Goal: Task Accomplishment & Management: Complete application form

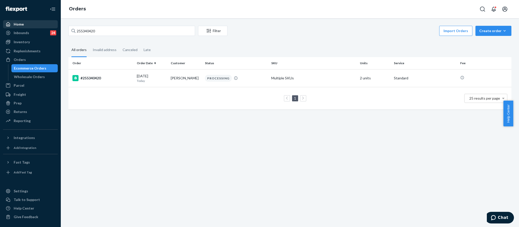
drag, startPoint x: 107, startPoint y: 30, endPoint x: 40, endPoint y: 28, distance: 67.2
click at [40, 28] on div "Home Inbounds 24 Shipping Plans Problems 24 Inventory Products Replenishments O…" at bounding box center [259, 113] width 519 height 227
type input "255225315"
click at [86, 79] on div "#255225315" at bounding box center [102, 78] width 60 height 6
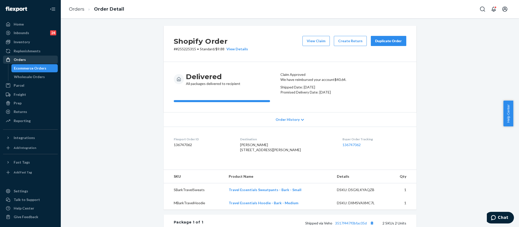
click at [29, 59] on div "Orders" at bounding box center [31, 59] width 54 height 7
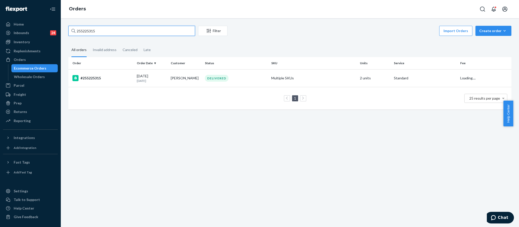
click at [94, 30] on input "255225315" at bounding box center [131, 31] width 127 height 10
drag, startPoint x: 99, startPoint y: 31, endPoint x: 42, endPoint y: 27, distance: 57.1
click at [42, 27] on div "Home Inbounds 24 Shipping Plans Problems 24 Inventory Products Replenishments O…" at bounding box center [259, 113] width 519 height 227
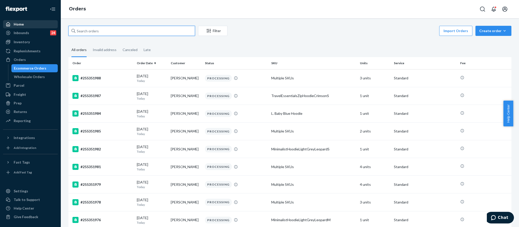
paste input "RJQTDWENEL"
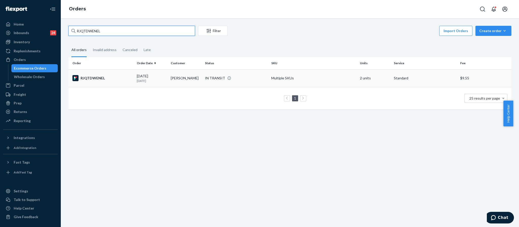
type input "RJQTDWENEL"
click at [82, 78] on div "RJQTDWENEL" at bounding box center [102, 78] width 60 height 6
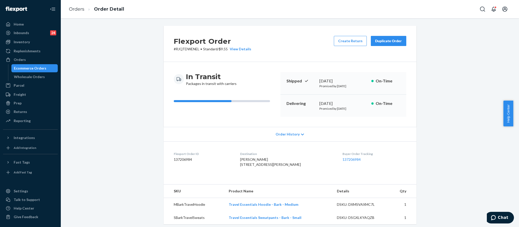
scroll to position [136, 0]
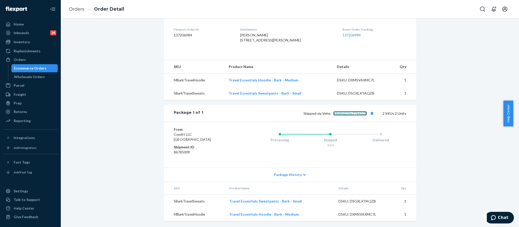
click at [340, 113] on link "84b8fd236c7764501" at bounding box center [349, 113] width 33 height 4
drag, startPoint x: 366, startPoint y: 115, endPoint x: 331, endPoint y: 116, distance: 35.7
click at [331, 116] on div "Shipped via Veho 84b8fd236c7764501 2 SKUs 2 Units" at bounding box center [304, 113] width 203 height 7
copy link "84b8fd236c7764501"
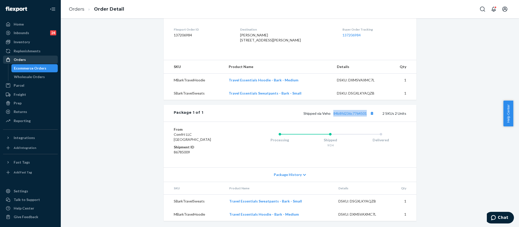
click at [28, 60] on div "Orders" at bounding box center [31, 59] width 54 height 7
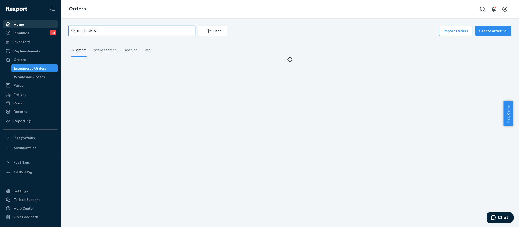
drag, startPoint x: 117, startPoint y: 29, endPoint x: 46, endPoint y: 26, distance: 71.2
click at [46, 26] on div "Home Inbounds 24 Shipping Plans Problems 24 Inventory Products Replenishments O…" at bounding box center [259, 113] width 519 height 227
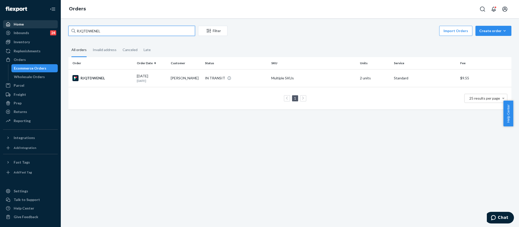
paste input "255330975"
type input "255330975"
click at [97, 79] on div "#255330975" at bounding box center [102, 78] width 60 height 6
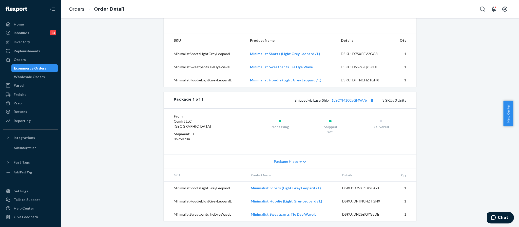
scroll to position [162, 0]
click at [347, 101] on link "1LSCYM1005GMW76" at bounding box center [349, 100] width 35 height 4
drag, startPoint x: 366, startPoint y: 101, endPoint x: 330, endPoint y: 102, distance: 35.7
click at [330, 102] on span "Shipped via LaserShip 1LSCYM1005GMW76" at bounding box center [335, 100] width 81 height 4
copy link "1LSCYM1005GMW76"
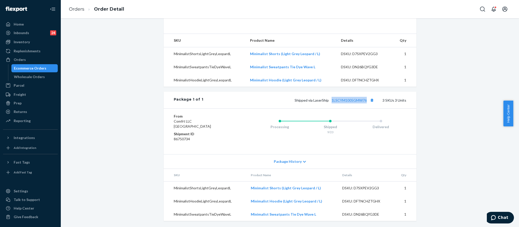
copy link "1LSCYM1005GMW76"
click at [18, 60] on div "Orders" at bounding box center [20, 59] width 12 height 5
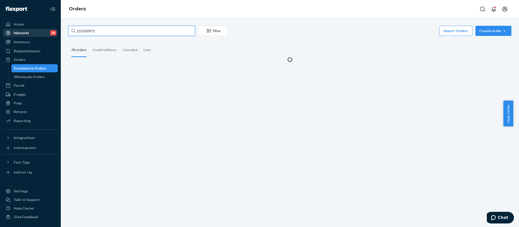
drag, startPoint x: 108, startPoint y: 31, endPoint x: 49, endPoint y: 30, distance: 58.5
click at [49, 30] on div "Home Inbounds 24 Shipping Plans Problems 24 Inventory Products Replenishments O…" at bounding box center [259, 113] width 519 height 227
paste input "255241746"
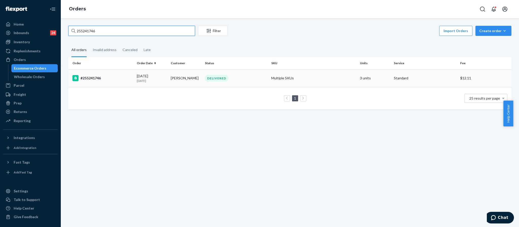
type input "255241746"
click at [101, 76] on div "#255241746" at bounding box center [102, 78] width 60 height 6
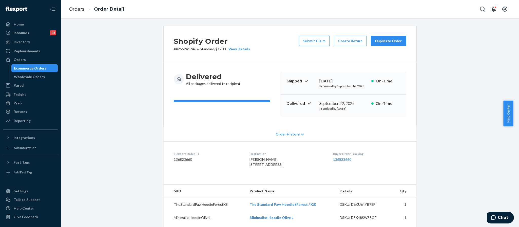
click at [310, 37] on button "Submit Claim" at bounding box center [314, 41] width 31 height 10
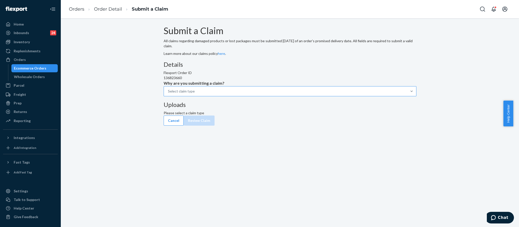
click at [245, 96] on div "Select claim type" at bounding box center [285, 91] width 243 height 9
click at [168, 94] on input "Why are you submitting a claim? Select claim type" at bounding box center [168, 91] width 1 height 5
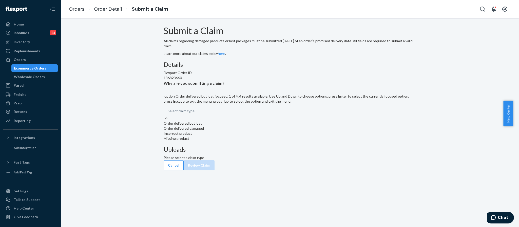
click at [240, 126] on div "Order delivered but lost" at bounding box center [290, 123] width 253 height 5
click at [168, 114] on input "Why are you submitting a claim? option Order delivered but lost focused, 1 of 4…" at bounding box center [168, 111] width 1 height 5
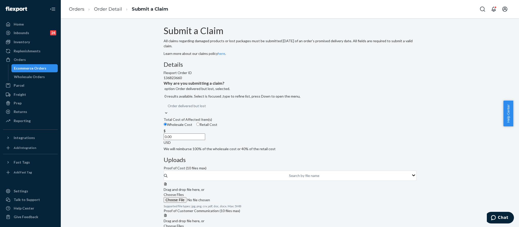
click at [205, 140] on input "0.00" at bounding box center [185, 137] width 42 height 7
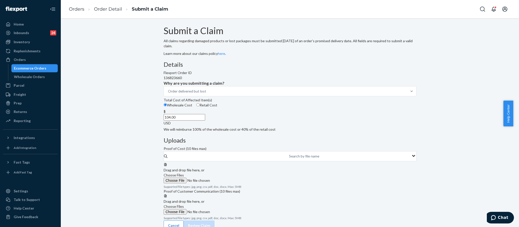
type input "104.00"
click at [255, 132] on div "Details Flexport Order ID 136823660 Why are you submitting a claim? Order deliv…" at bounding box center [290, 96] width 253 height 71
click at [184, 173] on span "Choose Files" at bounding box center [174, 175] width 20 height 4
click at [233, 178] on input "Choose Files" at bounding box center [198, 181] width 69 height 6
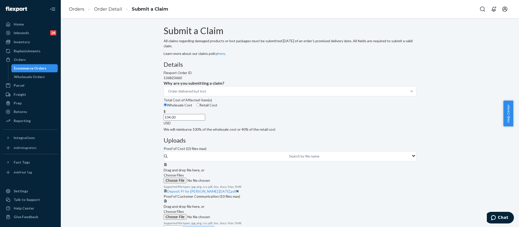
click at [233, 173] on label "Choose Files" at bounding box center [198, 178] width 69 height 11
click at [233, 178] on input "Choose Files" at bounding box center [198, 181] width 69 height 6
click at [184, 173] on span "Choose Files" at bounding box center [174, 175] width 20 height 4
click at [233, 178] on input "Choose Files" at bounding box center [198, 181] width 69 height 6
click at [184, 173] on span "Choose Files" at bounding box center [174, 175] width 20 height 4
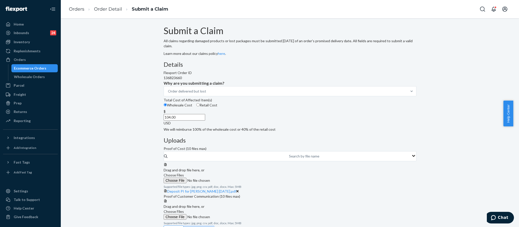
click at [233, 178] on input "Choose Files" at bounding box center [198, 181] width 69 height 6
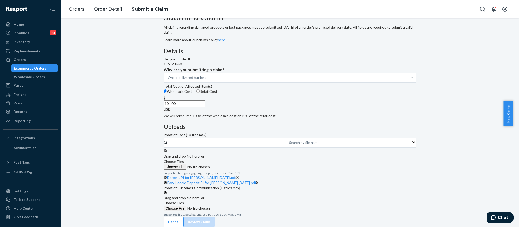
scroll to position [69, 0]
click at [184, 201] on span "Choose Files" at bounding box center [174, 203] width 20 height 4
click at [233, 206] on input "Choose Files" at bounding box center [198, 209] width 69 height 6
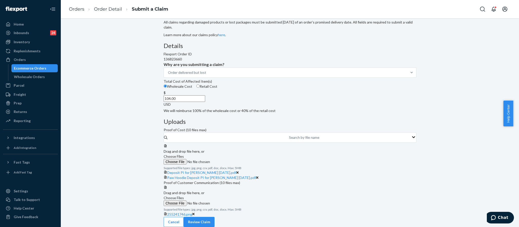
scroll to position [89, 0]
click at [184, 196] on span "Choose Files" at bounding box center [174, 198] width 20 height 4
click at [233, 201] on input "Choose Files" at bounding box center [198, 204] width 69 height 6
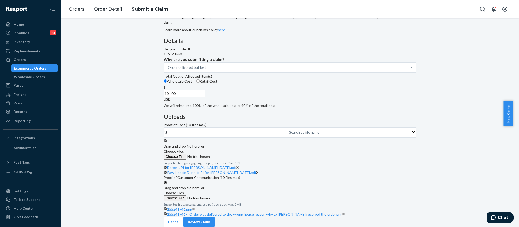
scroll to position [112, 0]
click at [184, 191] on span "Choose Files" at bounding box center [174, 193] width 20 height 4
click at [233, 196] on input "Choose Files" at bounding box center [198, 199] width 69 height 6
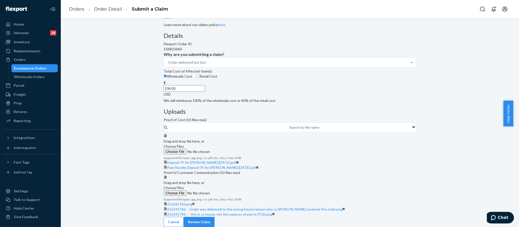
click at [233, 186] on label "Choose Files" at bounding box center [198, 191] width 69 height 11
click at [233, 191] on input "Choose Files" at bounding box center [198, 194] width 69 height 6
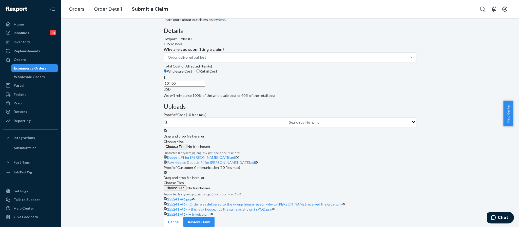
scroll to position [155, 0]
click at [215, 217] on button "Review Claim" at bounding box center [199, 222] width 31 height 10
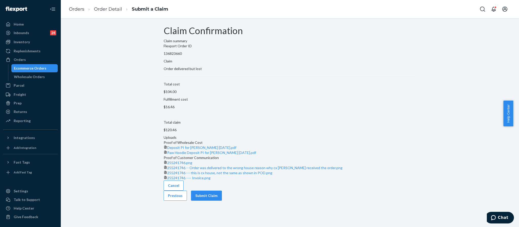
scroll to position [60, 0]
click at [222, 201] on button "Submit Claim" at bounding box center [206, 196] width 31 height 10
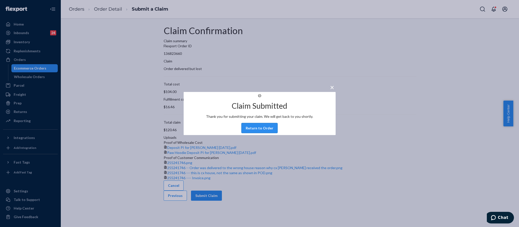
click at [255, 131] on button "Return to Order" at bounding box center [259, 128] width 36 height 10
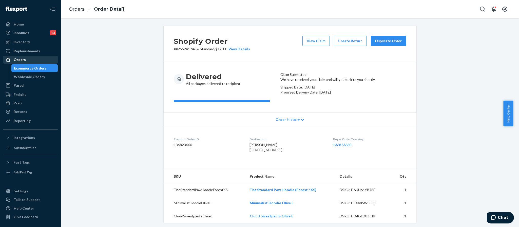
click at [37, 59] on div "Orders" at bounding box center [31, 59] width 54 height 7
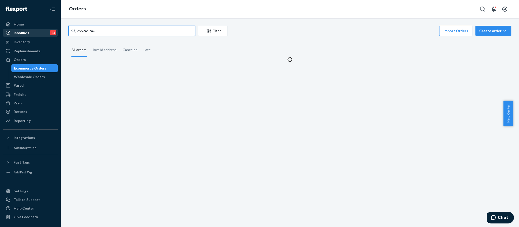
drag, startPoint x: 102, startPoint y: 31, endPoint x: 43, endPoint y: 32, distance: 59.5
click at [43, 32] on div "Home Inbounds 24 Shipping Plans Problems 24 Inventory Products Replenishments O…" at bounding box center [259, 113] width 519 height 227
paste input "255151462"
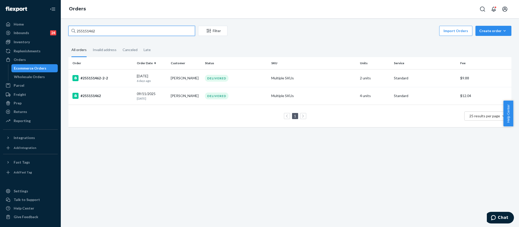
type input "255151462"
click at [90, 96] on div "#255151462" at bounding box center [102, 96] width 60 height 6
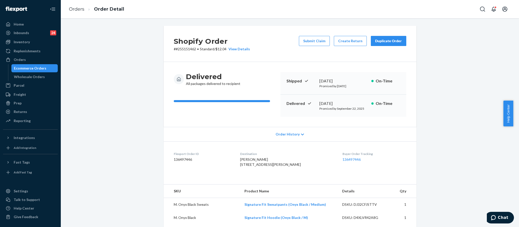
drag, startPoint x: 309, startPoint y: 43, endPoint x: 263, endPoint y: 49, distance: 46.0
click at [263, 49] on div "Shopify Order # #255151462 • Standard / $12.04 View Details Submit Claim Create…" at bounding box center [290, 44] width 253 height 36
click at [322, 39] on button "Submit Claim" at bounding box center [314, 41] width 31 height 10
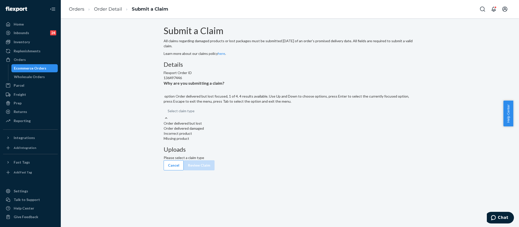
click at [245, 116] on div "Select claim type" at bounding box center [290, 111] width 253 height 9
click at [168, 114] on input "Why are you submitting a claim? option Order delivered but lost focused, 1 of 4…" at bounding box center [168, 111] width 1 height 5
click at [242, 126] on div "Order delivered but lost" at bounding box center [290, 123] width 253 height 5
click at [168, 114] on input "Why are you submitting a claim? option Order delivered but lost focused, 1 of 4…" at bounding box center [168, 111] width 1 height 5
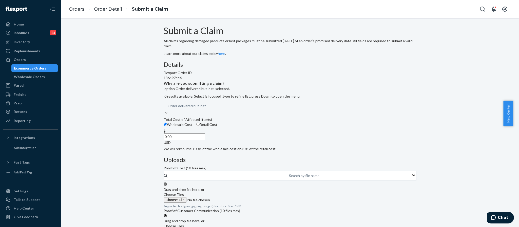
click at [205, 140] on input "0.00" at bounding box center [185, 137] width 42 height 7
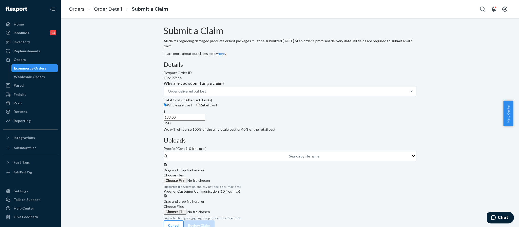
type input "133.00"
click at [398, 134] on div "Submit a Claim All claims regarding damaged products or lost packages must be s…" at bounding box center [290, 123] width 253 height 195
click at [184, 173] on span "Choose Files" at bounding box center [174, 175] width 20 height 4
click at [233, 178] on input "Choose Files" at bounding box center [198, 181] width 69 height 6
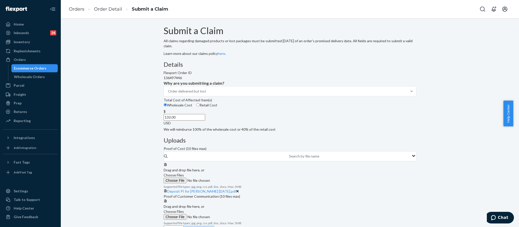
click at [233, 173] on label "Choose Files" at bounding box center [198, 178] width 69 height 11
click at [233, 178] on input "Choose Files" at bounding box center [198, 181] width 69 height 6
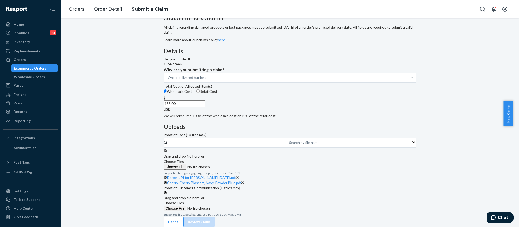
scroll to position [69, 0]
click at [184, 201] on span "Choose Files" at bounding box center [174, 203] width 20 height 4
click at [233, 206] on input "Choose Files" at bounding box center [198, 209] width 69 height 6
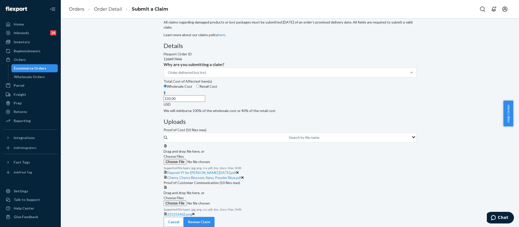
click at [184, 196] on span "Choose Files" at bounding box center [174, 198] width 20 height 4
click at [233, 201] on input "Choose Files" at bounding box center [198, 204] width 69 height 6
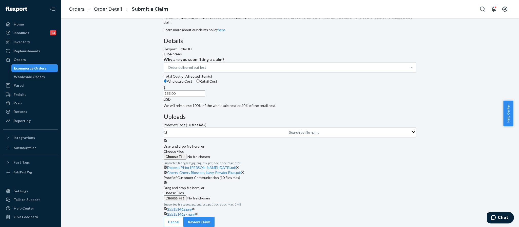
scroll to position [109, 0]
click at [215, 217] on button "Review Claim" at bounding box center [199, 222] width 31 height 10
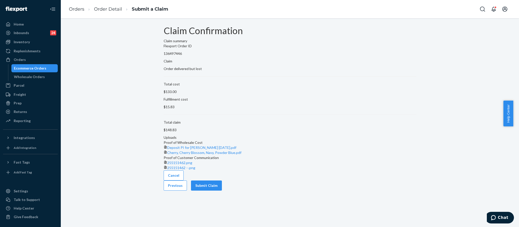
scroll to position [6, 0]
click at [222, 191] on button "Submit Claim" at bounding box center [206, 186] width 31 height 10
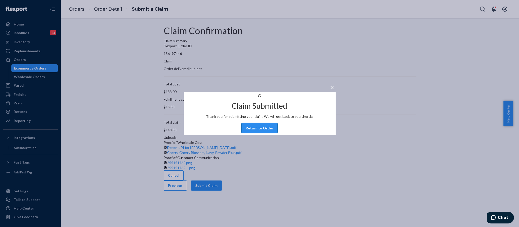
click at [257, 133] on button "Return to Order" at bounding box center [259, 128] width 36 height 10
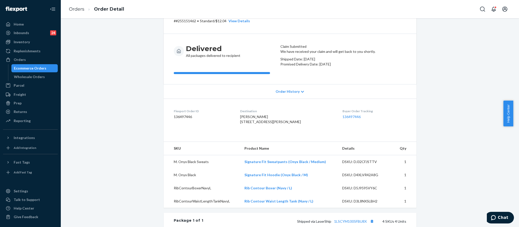
scroll to position [76, 0]
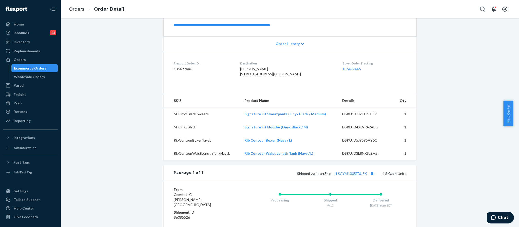
click at [81, 12] on li "Orders" at bounding box center [76, 9] width 15 height 7
click at [80, 11] on link "Orders" at bounding box center [76, 9] width 15 height 6
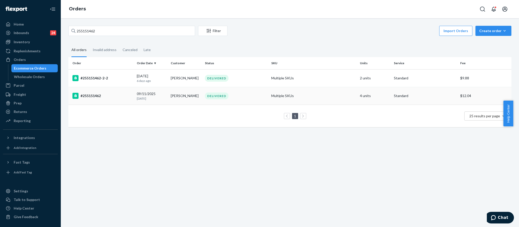
click at [90, 97] on div "#255151462" at bounding box center [102, 96] width 60 height 6
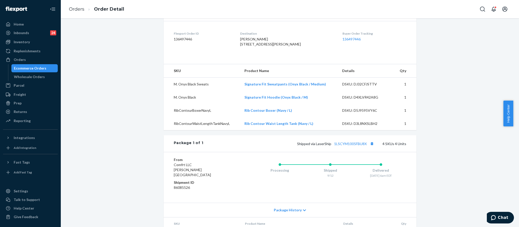
scroll to position [114, 0]
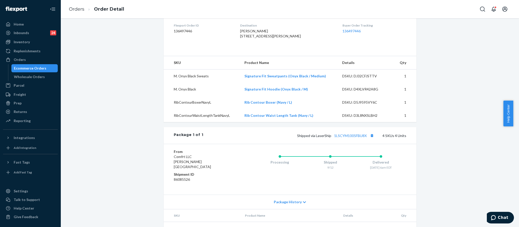
click at [76, 12] on ol "Orders Order Detail" at bounding box center [96, 9] width 63 height 15
click at [81, 10] on link "Orders" at bounding box center [76, 9] width 15 height 6
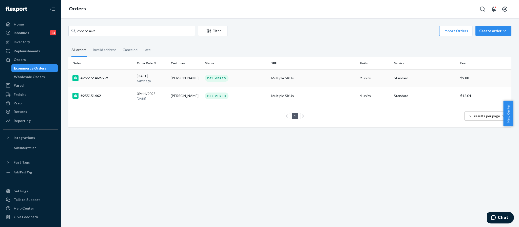
click at [90, 75] on div "#255151462-2-2" at bounding box center [102, 78] width 60 height 6
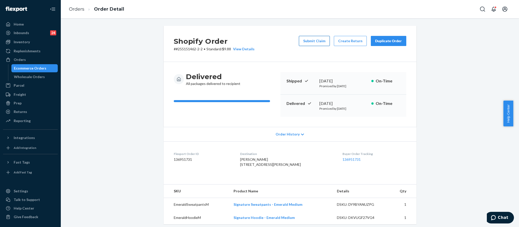
click at [318, 44] on button "Submit Claim" at bounding box center [314, 41] width 31 height 10
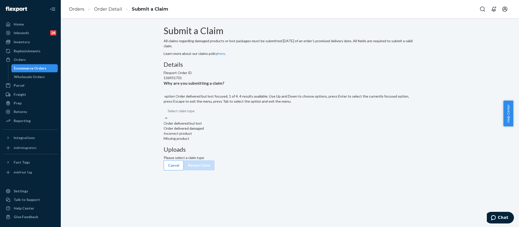
click at [252, 116] on div "Select claim type" at bounding box center [290, 111] width 253 height 9
click at [168, 114] on input "Why are you submitting a claim? option Order delivered but lost focused, 1 of 4…" at bounding box center [168, 111] width 1 height 5
click at [248, 126] on div "Order delivered but lost" at bounding box center [290, 123] width 253 height 5
click at [168, 114] on input "Why are you submitting a claim? option Order delivered but lost focused, 1 of 4…" at bounding box center [168, 111] width 1 height 5
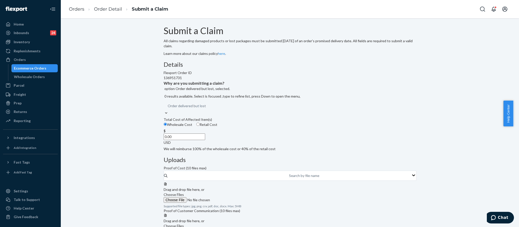
click at [114, 13] on ol "Orders Order Detail Submit a Claim" at bounding box center [118, 9] width 107 height 15
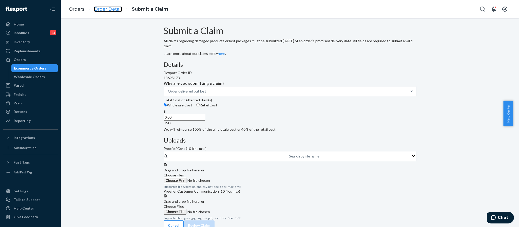
click at [113, 11] on link "Order Detail" at bounding box center [108, 9] width 28 height 6
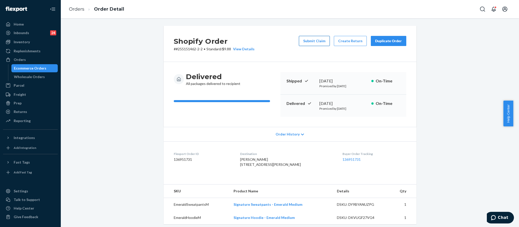
click at [308, 41] on button "Submit Claim" at bounding box center [314, 41] width 31 height 10
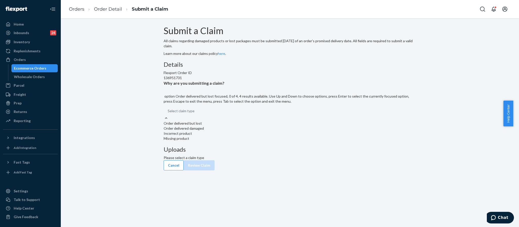
click at [248, 116] on div "Select claim type" at bounding box center [290, 111] width 253 height 9
click at [168, 114] on input "Why are you submitting a claim? option Order delivered but lost focused, 0 of 4…" at bounding box center [168, 111] width 1 height 5
click at [246, 126] on div "Order delivered but lost" at bounding box center [290, 123] width 253 height 5
click at [168, 114] on input "Why are you submitting a claim? option Order delivered but lost focused, 0 of 4…" at bounding box center [168, 111] width 1 height 5
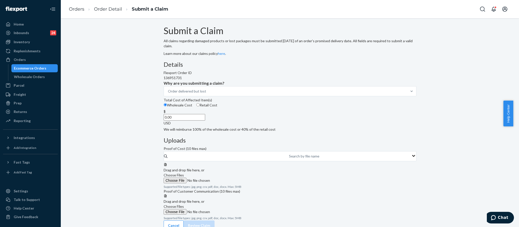
click at [205, 121] on input "0.00" at bounding box center [185, 117] width 42 height 7
type input "79.00"
click at [184, 173] on span "Choose Files" at bounding box center [174, 175] width 20 height 4
click at [233, 178] on input "Choose Files" at bounding box center [198, 181] width 69 height 6
click at [184, 173] on span "Choose Files" at bounding box center [174, 175] width 20 height 4
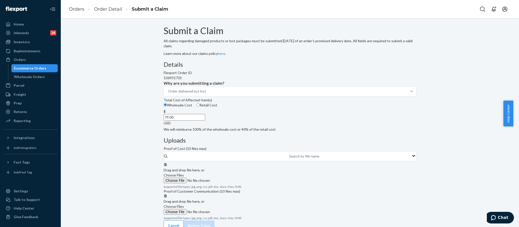
click at [233, 178] on input "Choose Files" at bounding box center [198, 181] width 69 height 6
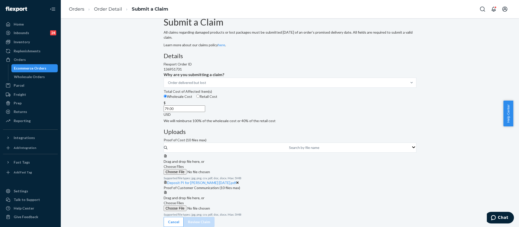
scroll to position [49, 0]
click at [184, 201] on span "Choose Files" at bounding box center [174, 203] width 20 height 4
click at [233, 206] on input "Choose Files" at bounding box center [198, 209] width 69 height 6
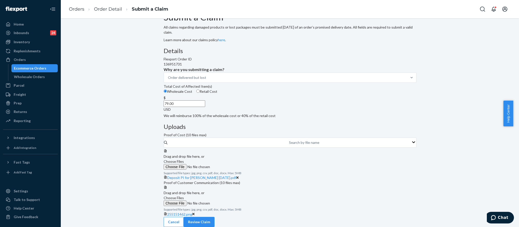
click at [184, 196] on span "Choose Files" at bounding box center [174, 198] width 20 height 4
click at [233, 201] on input "Choose Files" at bounding box center [198, 204] width 69 height 6
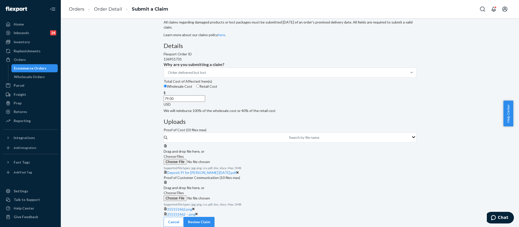
scroll to position [89, 0]
click at [215, 217] on button "Review Claim" at bounding box center [199, 222] width 31 height 10
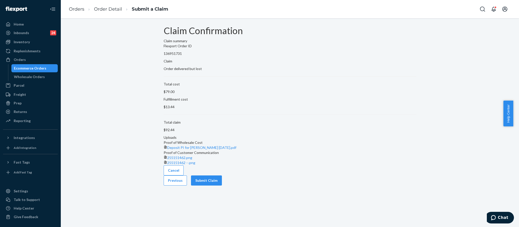
scroll to position [0, 0]
click at [222, 186] on button "Submit Claim" at bounding box center [206, 181] width 31 height 10
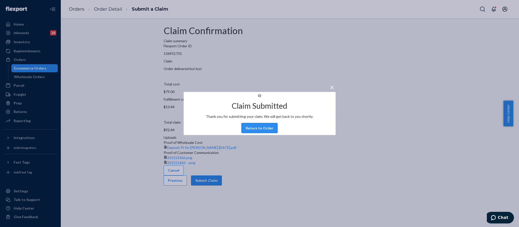
click at [266, 133] on button "Return to Order" at bounding box center [259, 128] width 36 height 10
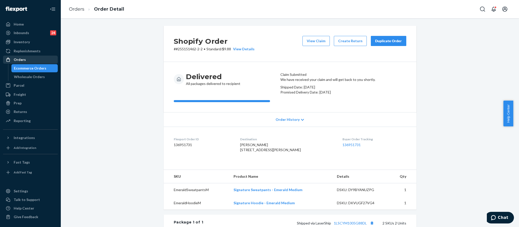
click at [25, 61] on div "Orders" at bounding box center [20, 59] width 12 height 5
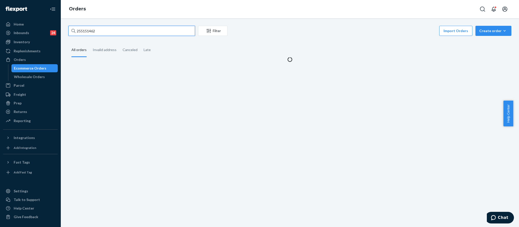
drag, startPoint x: 105, startPoint y: 28, endPoint x: 61, endPoint y: 26, distance: 43.9
click at [61, 26] on div "255151462 Filter Import Orders Create order Ecommerce order Removal order All o…" at bounding box center [290, 122] width 458 height 209
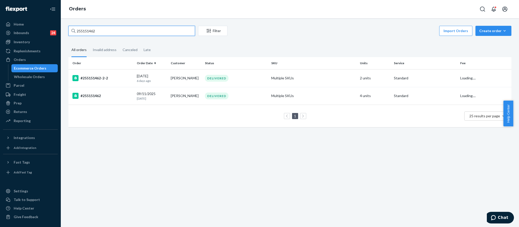
paste input "342392"
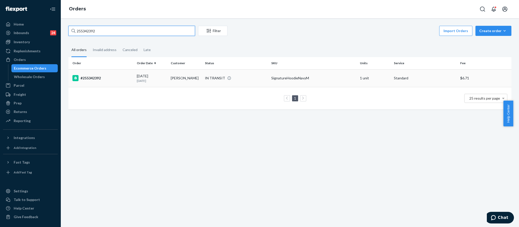
type input "255342392"
click at [90, 82] on td "#255342392" at bounding box center [101, 78] width 66 height 18
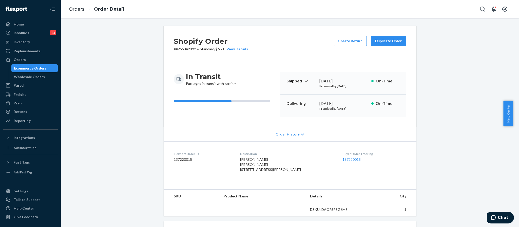
scroll to position [114, 0]
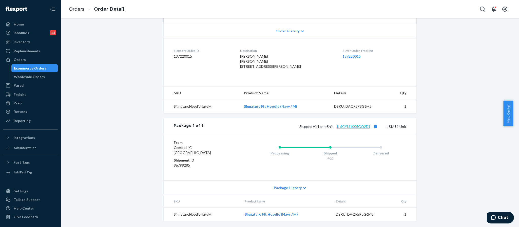
click at [345, 128] on link "1LSCYM1005GQ2DL" at bounding box center [353, 127] width 34 height 4
drag, startPoint x: 369, startPoint y: 126, endPoint x: 332, endPoint y: 130, distance: 36.7
click at [332, 130] on div "Package 1 of 1 Shipped via LaserShip 1LSCYM1005GQ2DL 1 SKU 1 Unit" at bounding box center [290, 126] width 253 height 17
copy link "1LSCYM1005GQ2DL"
click at [22, 59] on div "Orders" at bounding box center [20, 59] width 12 height 5
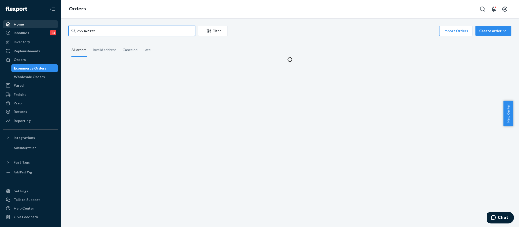
drag, startPoint x: 126, startPoint y: 33, endPoint x: 17, endPoint y: 24, distance: 109.8
click at [17, 24] on div "Home Inbounds 24 Shipping Plans Problems 24 Inventory Products Replenishments O…" at bounding box center [259, 113] width 519 height 227
paste input "255264576"
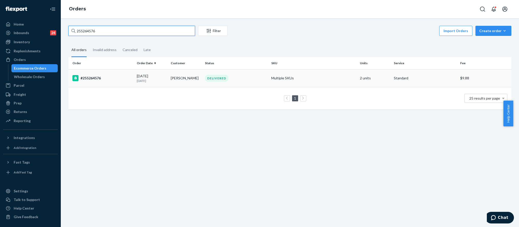
type input "255264576"
click at [94, 78] on div "#255264576" at bounding box center [102, 78] width 60 height 6
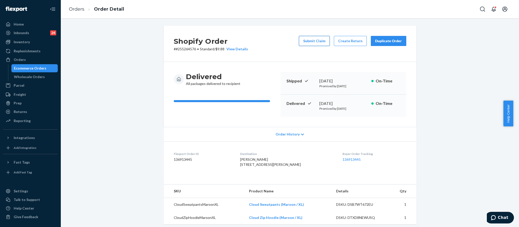
click at [315, 43] on button "Submit Claim" at bounding box center [314, 41] width 31 height 10
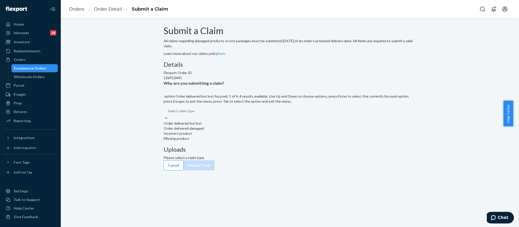
click at [250, 116] on div "Select claim type" at bounding box center [290, 111] width 253 height 9
click at [168, 114] on input "Why are you submitting a claim? option Order delivered but lost focused, 1 of 4…" at bounding box center [168, 111] width 1 height 5
click at [240, 126] on div "Order delivered but lost" at bounding box center [290, 123] width 253 height 5
click at [168, 114] on input "Why are you submitting a claim? option Order delivered but lost focused, 0 of 4…" at bounding box center [168, 111] width 1 height 5
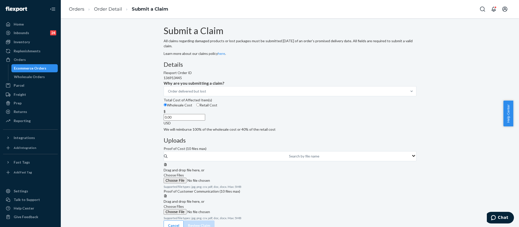
click at [205, 121] on input "0.00" at bounding box center [185, 117] width 42 height 7
type input "92.00"
click at [262, 132] on div "Details Flexport Order ID 136913445 Why are you submitting a claim? Order deliv…" at bounding box center [290, 96] width 253 height 71
click at [233, 173] on label "Choose Files" at bounding box center [198, 178] width 69 height 11
click at [233, 178] on input "Choose Files" at bounding box center [198, 181] width 69 height 6
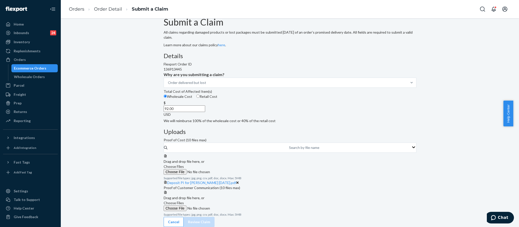
scroll to position [49, 0]
click at [233, 201] on label "Choose Files" at bounding box center [198, 206] width 69 height 11
click at [233, 206] on input "Choose Files" at bounding box center [198, 209] width 69 height 6
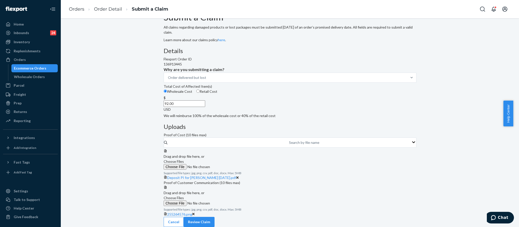
click at [184, 196] on span "Choose Files" at bounding box center [174, 198] width 20 height 4
click at [233, 201] on input "Choose Files" at bounding box center [198, 204] width 69 height 6
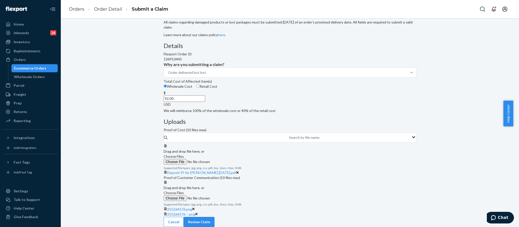
click at [184, 191] on span "Choose Files" at bounding box center [174, 193] width 20 height 4
click at [233, 196] on input "Choose Files" at bounding box center [198, 199] width 69 height 6
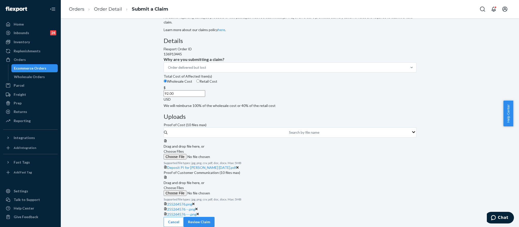
scroll to position [109, 0]
click at [215, 220] on button "Review Claim" at bounding box center [199, 222] width 31 height 10
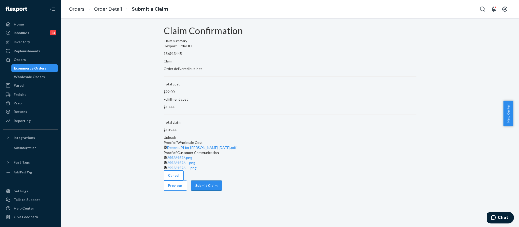
click at [222, 191] on button "Submit Claim" at bounding box center [206, 186] width 31 height 10
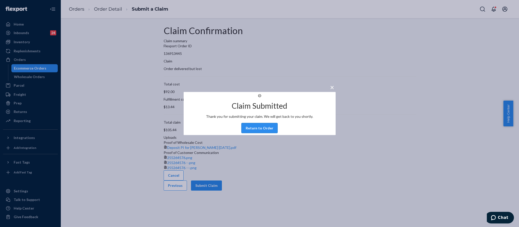
click at [250, 133] on button "Return to Order" at bounding box center [259, 128] width 36 height 10
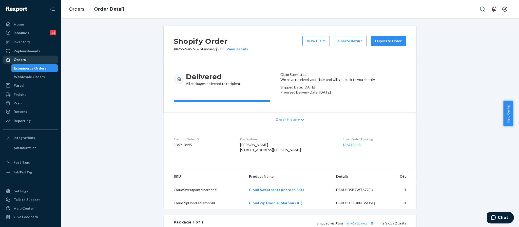
click at [25, 56] on link "Orders" at bounding box center [30, 60] width 55 height 8
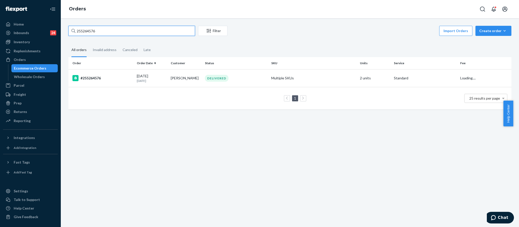
drag, startPoint x: 97, startPoint y: 33, endPoint x: 60, endPoint y: 32, distance: 37.2
click at [60, 32] on div "Home Inbounds 24 Shipping Plans Problems 24 Inventory Products Replenishments O…" at bounding box center [259, 113] width 519 height 227
paste input "35042"
type input "255235042"
click at [86, 75] on div "#255235042" at bounding box center [102, 78] width 60 height 6
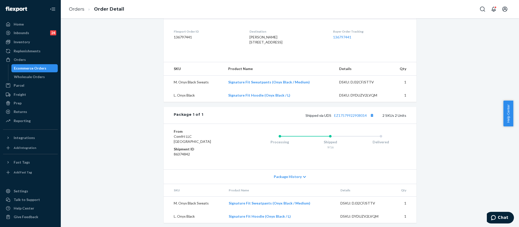
scroll to position [136, 0]
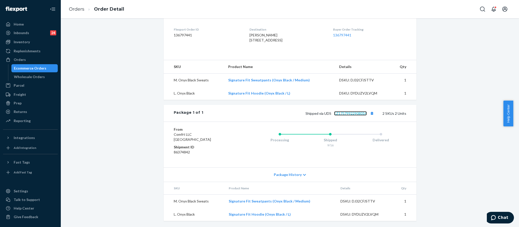
click at [358, 114] on link "EZ17579922908014" at bounding box center [350, 113] width 33 height 4
drag, startPoint x: 366, startPoint y: 113, endPoint x: 331, endPoint y: 115, distance: 35.5
click at [331, 115] on span "Shipped via UDS EZ17579922908014" at bounding box center [340, 113] width 70 height 4
copy link "EZ17579922908014"
click at [32, 63] on div "Orders" at bounding box center [31, 59] width 54 height 7
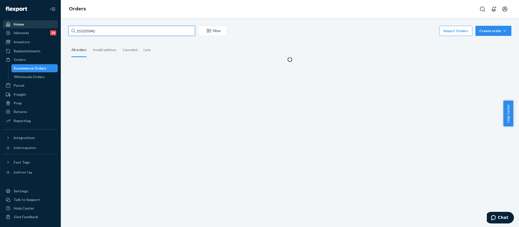
drag, startPoint x: 110, startPoint y: 32, endPoint x: 46, endPoint y: 22, distance: 64.6
click at [46, 22] on div "Home Inbounds 24 Shipping Plans Problems 24 Inventory Products Replenishments O…" at bounding box center [259, 113] width 519 height 227
paste input "255272429,"
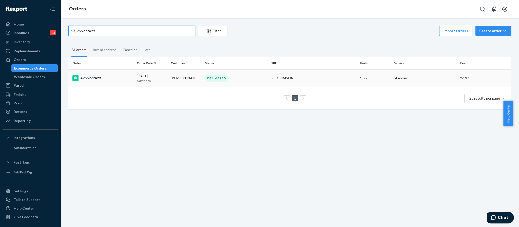
type input "255272429"
click at [88, 77] on div "#255272429" at bounding box center [102, 78] width 60 height 6
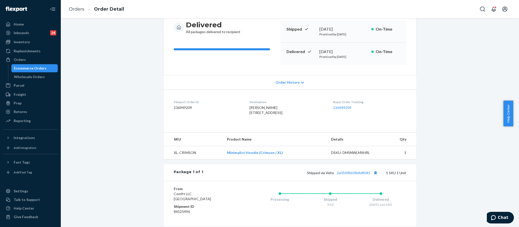
scroll to position [109, 0]
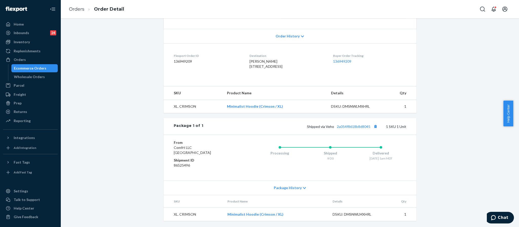
click at [355, 108] on div "DSKU: DMSNWLMXHRL" at bounding box center [355, 106] width 48 height 5
click at [361, 106] on div "DSKU: DMSNWLMXHRL" at bounding box center [355, 106] width 48 height 5
click at [343, 125] on link "2a054f8618b8d8045" at bounding box center [353, 127] width 33 height 4
drag, startPoint x: 245, startPoint y: 57, endPoint x: 289, endPoint y: 59, distance: 44.4
click at [289, 59] on div "[PERSON_NAME] [STREET_ADDRESS]" at bounding box center [286, 64] width 75 height 10
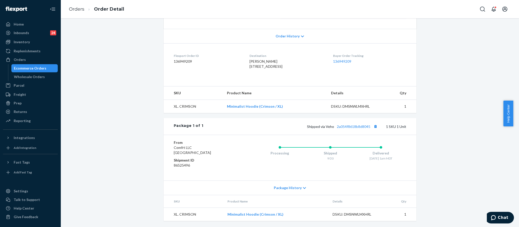
copy span "[STREET_ADDRESS]"
click at [28, 56] on div "Orders" at bounding box center [31, 59] width 54 height 7
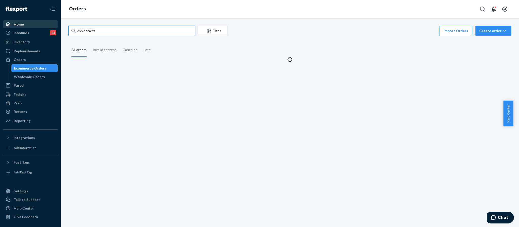
drag, startPoint x: 112, startPoint y: 33, endPoint x: 56, endPoint y: 22, distance: 57.7
click at [56, 22] on div "Home Inbounds 24 Shipping Plans Problems 24 Inventory Products Replenishments O…" at bounding box center [259, 113] width 519 height 227
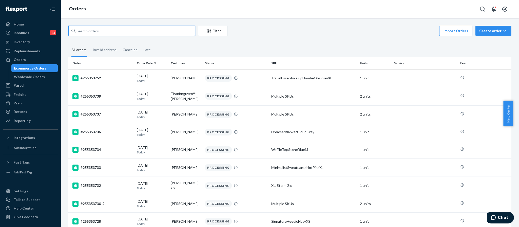
click at [96, 32] on input "text" at bounding box center [131, 31] width 127 height 10
paste input "255250464"
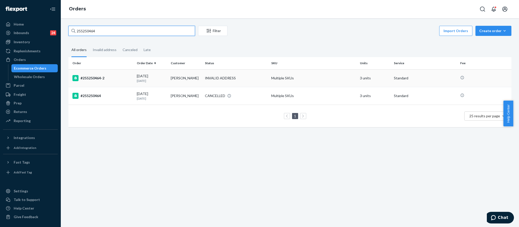
type input "255250464"
click at [92, 78] on div "#255250464-2" at bounding box center [102, 78] width 60 height 6
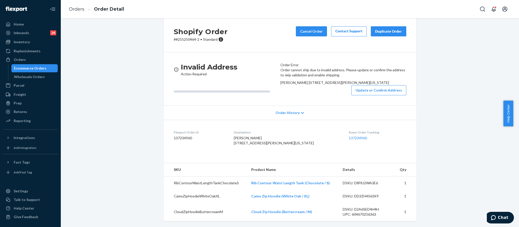
scroll to position [69, 0]
click at [24, 59] on div "Orders" at bounding box center [20, 59] width 12 height 5
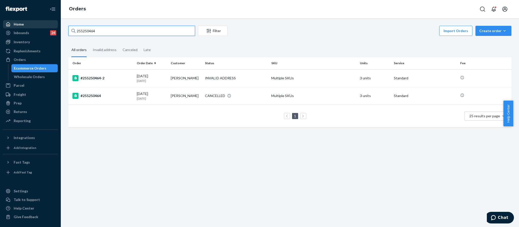
drag, startPoint x: 130, startPoint y: 31, endPoint x: 50, endPoint y: 27, distance: 79.6
click at [51, 27] on div "Home Inbounds 24 Shipping Plans Problems 24 Inventory Products Replenishments O…" at bounding box center [259, 113] width 519 height 227
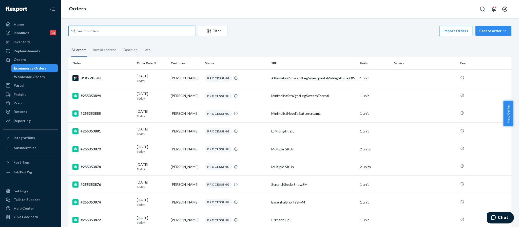
click at [172, 26] on input "text" at bounding box center [131, 31] width 127 height 10
click at [164, 31] on input "text" at bounding box center [131, 31] width 127 height 10
paste input "255235666!"
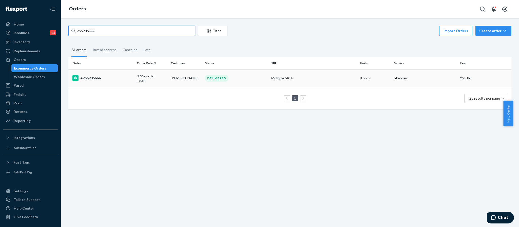
type input "255235666"
click at [100, 78] on div "#255235666" at bounding box center [102, 78] width 60 height 6
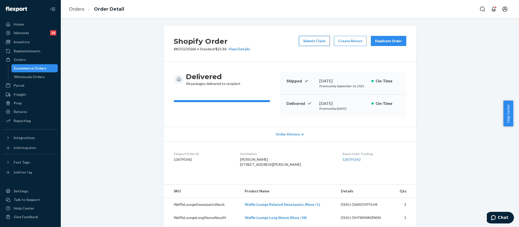
click at [316, 41] on button "Submit Claim" at bounding box center [314, 41] width 31 height 10
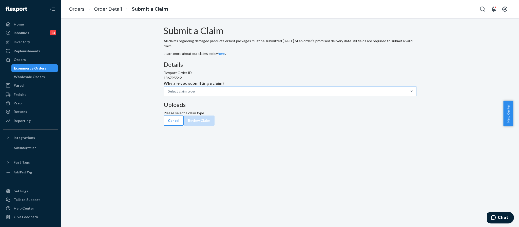
click at [195, 94] on div "Select claim type" at bounding box center [181, 91] width 27 height 5
click at [168, 94] on input "Why are you submitting a claim? Select claim type" at bounding box center [168, 91] width 1 height 5
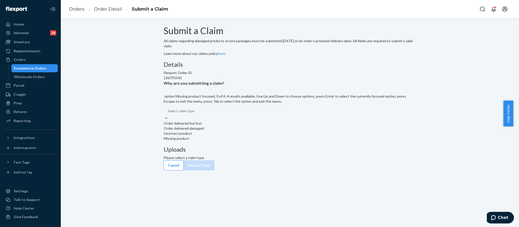
click at [233, 141] on div "Missing product" at bounding box center [290, 138] width 253 height 5
click at [168, 114] on input "Why are you submitting a claim? option Missing product focused, 0 of 4. 4 resul…" at bounding box center [168, 111] width 1 height 5
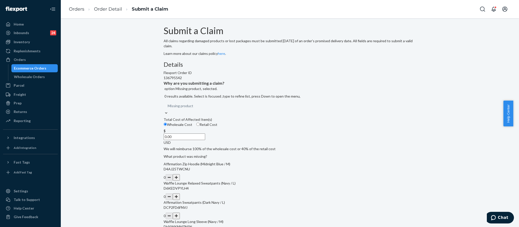
click at [205, 140] on input "0.00" at bounding box center [185, 137] width 42 height 7
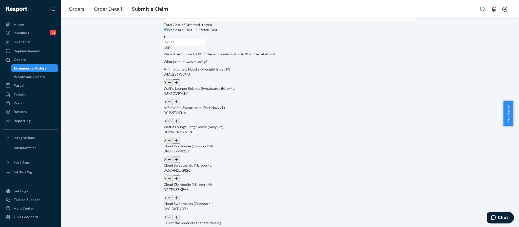
scroll to position [76, 0]
click at [180, 86] on button "button" at bounding box center [176, 82] width 7 height 7
click at [241, 20] on div "Missing product" at bounding box center [285, 15] width 243 height 9
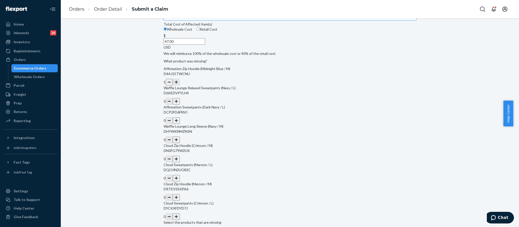
click at [194, 18] on input "Why are you submitting a claim? Missing product" at bounding box center [194, 15] width 1 height 5
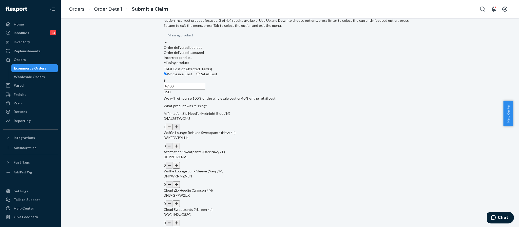
click at [211, 60] on div "Incorrect product" at bounding box center [290, 57] width 253 height 5
click at [194, 38] on input "Why are you submitting a claim? option Missing product, selected. option Incorr…" at bounding box center [193, 35] width 1 height 5
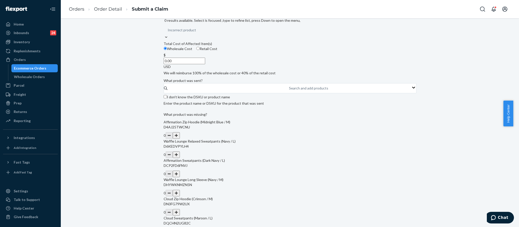
click at [205, 64] on input "0.00" at bounding box center [185, 61] width 42 height 7
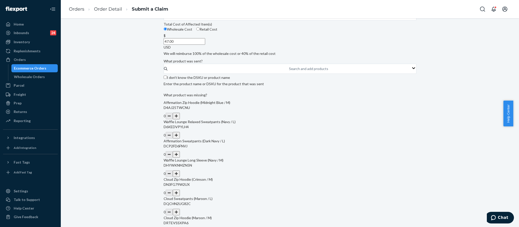
type input "47.00"
click at [290, 152] on div "Details Flexport Order ID 136795542 Why are you submitting a claim? Incorrect p…" at bounding box center [290, 166] width 253 height 363
click at [167, 79] on input "I don't know the DSKU or product name" at bounding box center [165, 77] width 3 height 3
checkbox input "true"
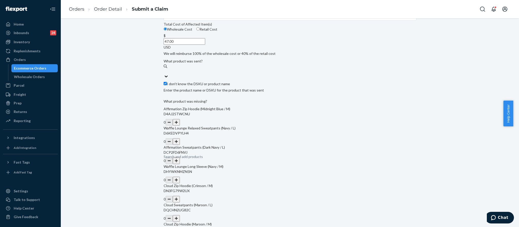
click at [180, 126] on button "button" at bounding box center [176, 122] width 7 height 7
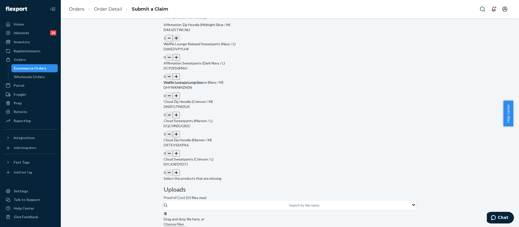
scroll to position [168, 0]
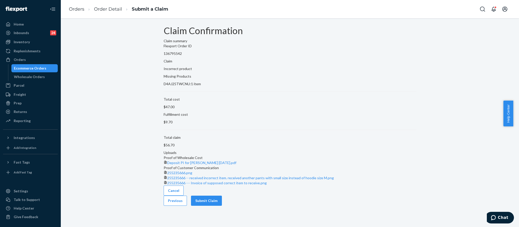
scroll to position [17, 0]
click at [222, 206] on button "Submit Claim" at bounding box center [206, 201] width 31 height 10
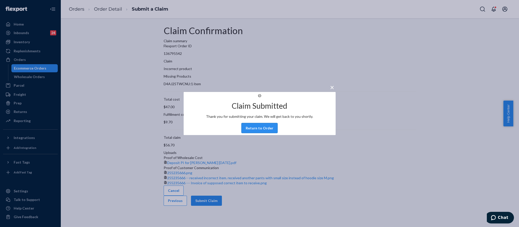
click at [271, 133] on button "Return to Order" at bounding box center [259, 128] width 36 height 10
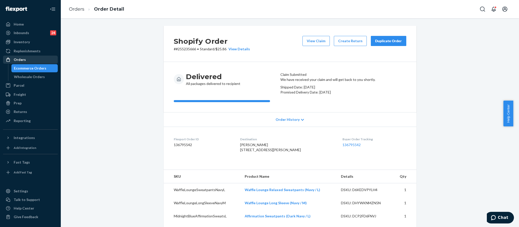
click at [28, 58] on div "Orders" at bounding box center [31, 59] width 54 height 7
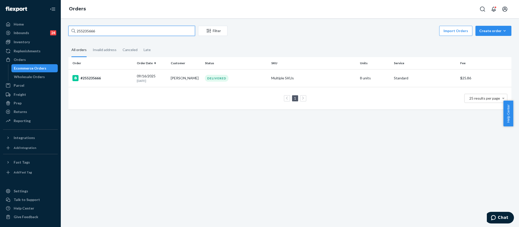
drag, startPoint x: 107, startPoint y: 33, endPoint x: 65, endPoint y: 28, distance: 42.8
click at [66, 28] on div "255235666 Filter Import Orders Create order Ecommerce order Removal order All o…" at bounding box center [290, 70] width 451 height 89
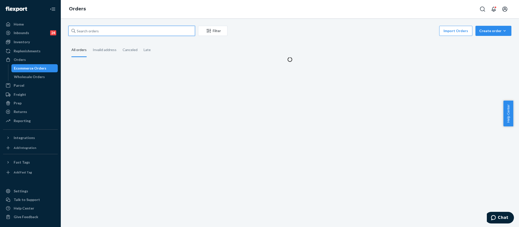
paste input "255353555"
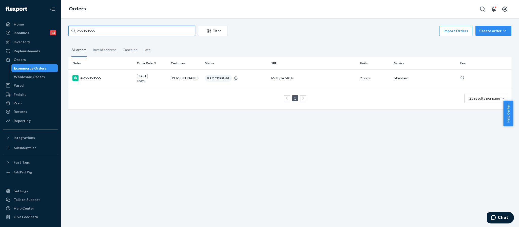
type input "255353555"
click at [102, 81] on div "#255353555" at bounding box center [102, 78] width 60 height 6
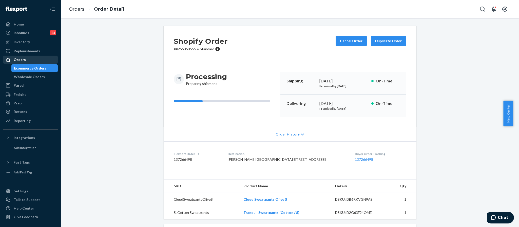
click at [32, 59] on div "Orders" at bounding box center [31, 59] width 54 height 7
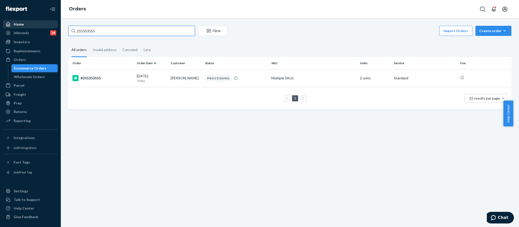
drag, startPoint x: 99, startPoint y: 30, endPoint x: 49, endPoint y: 28, distance: 49.9
click at [49, 28] on div "Home Inbounds 24 Shipping Plans Problems 24 Inventory Products Replenishments O…" at bounding box center [259, 113] width 519 height 227
paste input "415307"
type input "254153075"
click at [97, 81] on div "#254153075" at bounding box center [102, 78] width 60 height 6
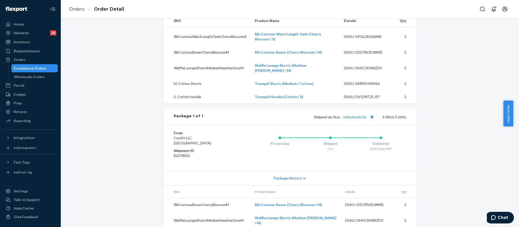
scroll to position [190, 0]
click at [27, 39] on div "Inventory" at bounding box center [31, 42] width 54 height 7
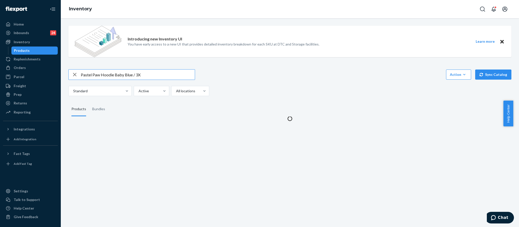
drag, startPoint x: 153, startPoint y: 74, endPoint x: 59, endPoint y: 64, distance: 94.7
click at [59, 64] on div "Home Inbounds 24 Shipping Plans Problems 24 Inventory Products Replenishments O…" at bounding box center [259, 113] width 519 height 227
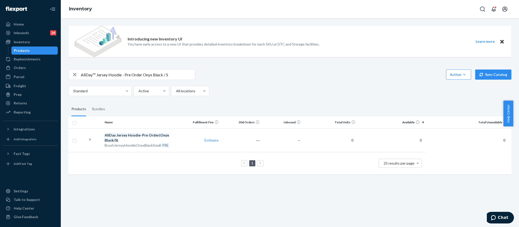
click at [144, 74] on input "AllDay™ Jersey Hoodie - Pre Order Onyx Black / S" at bounding box center [138, 75] width 114 height 10
type input "AllDay™ Jersey Hoodie - Onyx Black / S"
click at [32, 42] on div "Inventory" at bounding box center [31, 42] width 54 height 7
click at [31, 68] on div "Orders" at bounding box center [31, 67] width 54 height 7
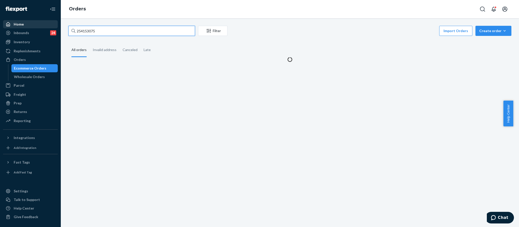
drag, startPoint x: 99, startPoint y: 32, endPoint x: 56, endPoint y: 24, distance: 43.8
click at [56, 24] on div "Home Inbounds 24 Shipping Plans Problems 24 Inventory Products Replenishments O…" at bounding box center [259, 113] width 519 height 227
paste input "255277277"
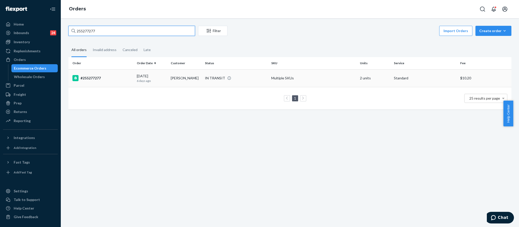
type input "255277277"
click at [94, 78] on div "#255277277" at bounding box center [102, 78] width 60 height 6
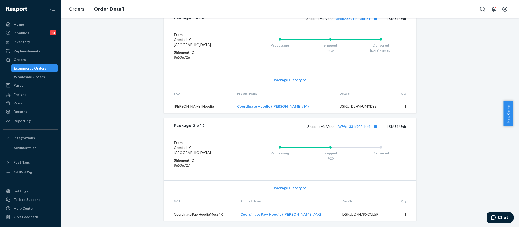
scroll to position [231, 0]
click at [355, 126] on link "2a79dc331f902ebc4" at bounding box center [353, 127] width 33 height 4
click at [368, 126] on span "Shipped via Veho 2a79dc331f902ebc4" at bounding box center [342, 127] width 71 height 4
click at [369, 126] on span "Shipped via Veho 2a79dc331f902ebc4" at bounding box center [342, 127] width 71 height 4
click at [420, 139] on div "Shopify Order # #255277277 • Standard / $10.20 View Details Create Return Dupli…" at bounding box center [290, 16] width 451 height 421
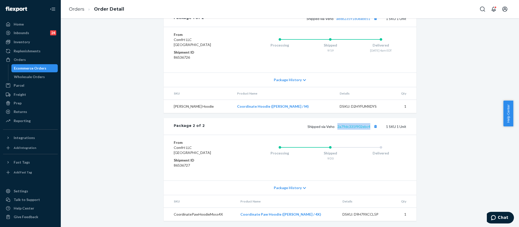
drag, startPoint x: 369, startPoint y: 127, endPoint x: 335, endPoint y: 128, distance: 33.2
click at [335, 128] on span "Shipped via Veho 2a79dc331f902ebc4" at bounding box center [342, 127] width 71 height 4
copy link "2a79dc331f902ebc4"
click at [34, 58] on div "Orders" at bounding box center [31, 59] width 54 height 7
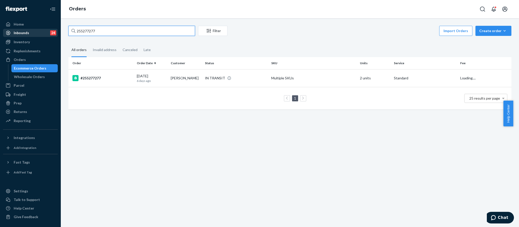
drag, startPoint x: 100, startPoint y: 28, endPoint x: 18, endPoint y: 29, distance: 82.6
click at [18, 29] on div "Home Inbounds 24 Shipping Plans Problems 24 Inventory Products Replenishments O…" at bounding box center [259, 113] width 519 height 227
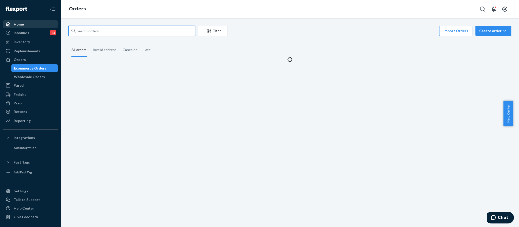
paste input "255250464"
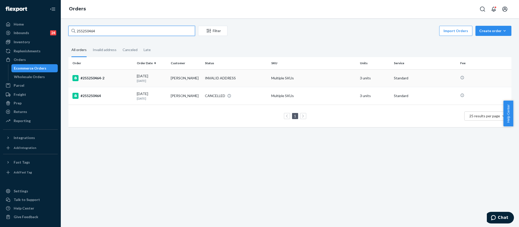
type input "255250464"
click at [87, 79] on div "#255250464-2" at bounding box center [102, 78] width 60 height 6
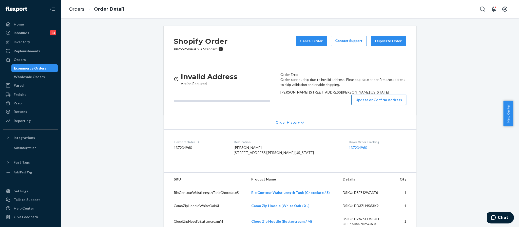
click at [371, 105] on button "Update or Confirm Address" at bounding box center [378, 100] width 55 height 10
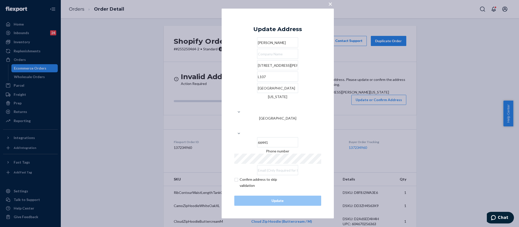
drag, startPoint x: 272, startPoint y: 82, endPoint x: 231, endPoint y: 82, distance: 41.0
click at [231, 82] on div "× Update Address [PERSON_NAME][GEOGRAPHIC_DATA][STREET_ADDRESS][PERSON_NAME][US…" at bounding box center [278, 114] width 112 height 210
paste input "[STREET_ADDRESS][PERSON_NAME]"
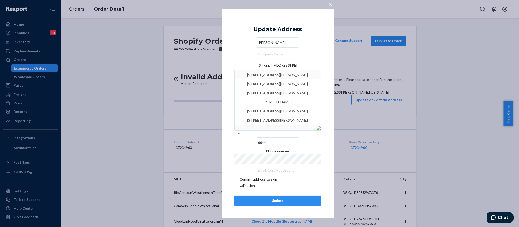
type input "[STREET_ADDRESS][PERSON_NAME]"
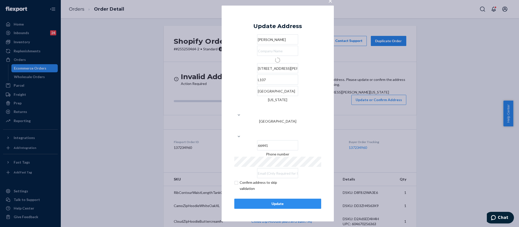
type input "l107"
type input "[STREET_ADDRESS][PERSON_NAME]"
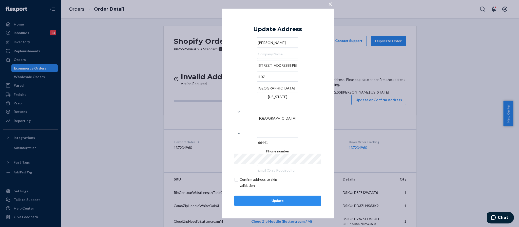
click at [259, 82] on input "l107" at bounding box center [277, 77] width 41 height 10
click at [234, 177] on input "checkbox" at bounding box center [263, 183] width 59 height 12
checkbox input "true"
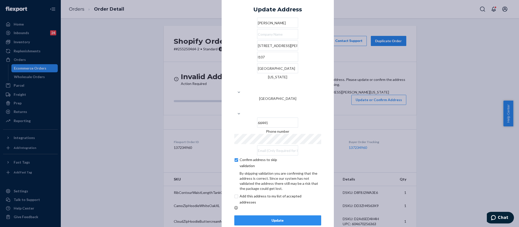
click at [273, 218] on div "Update" at bounding box center [278, 220] width 78 height 5
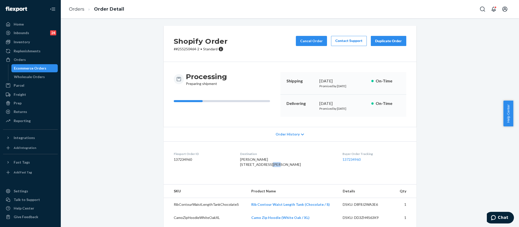
drag, startPoint x: 253, startPoint y: 169, endPoint x: 241, endPoint y: 169, distance: 11.9
click at [241, 169] on dl "Flexport Order ID 137234960 Destination [PERSON_NAME] [STREET_ADDRESS][PERSON_N…" at bounding box center [290, 161] width 253 height 38
drag, startPoint x: 244, startPoint y: 160, endPoint x: 290, endPoint y: 178, distance: 49.0
click at [290, 178] on dl "Flexport Order ID 137234960 Destination [PERSON_NAME] [STREET_ADDRESS][PERSON_N…" at bounding box center [290, 161] width 253 height 38
copy span "[PERSON_NAME] [STREET_ADDRESS][PERSON_NAME]"
